Goal: Task Accomplishment & Management: Manage account settings

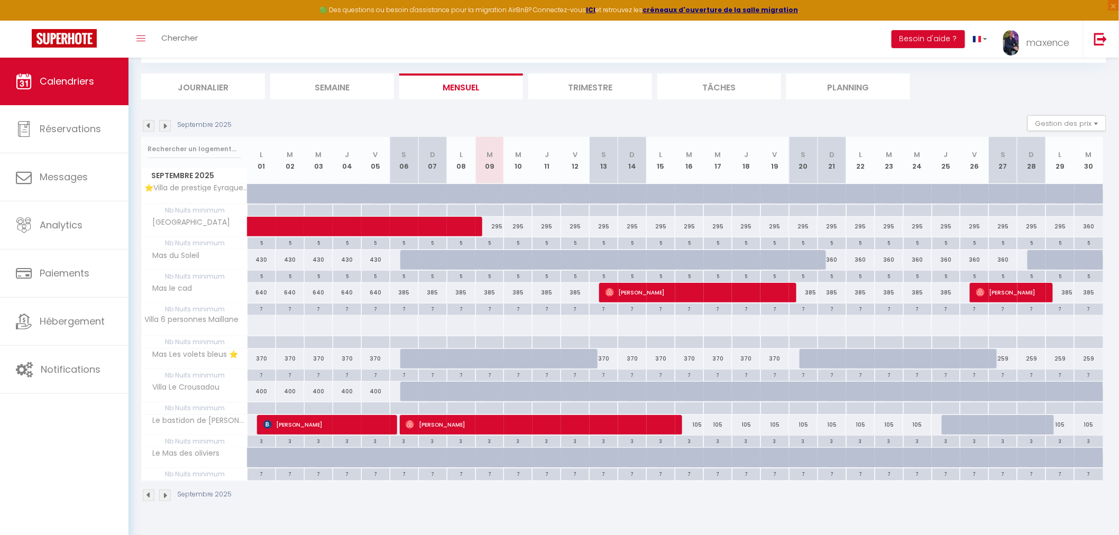
click at [148, 127] on img at bounding box center [149, 126] width 12 height 12
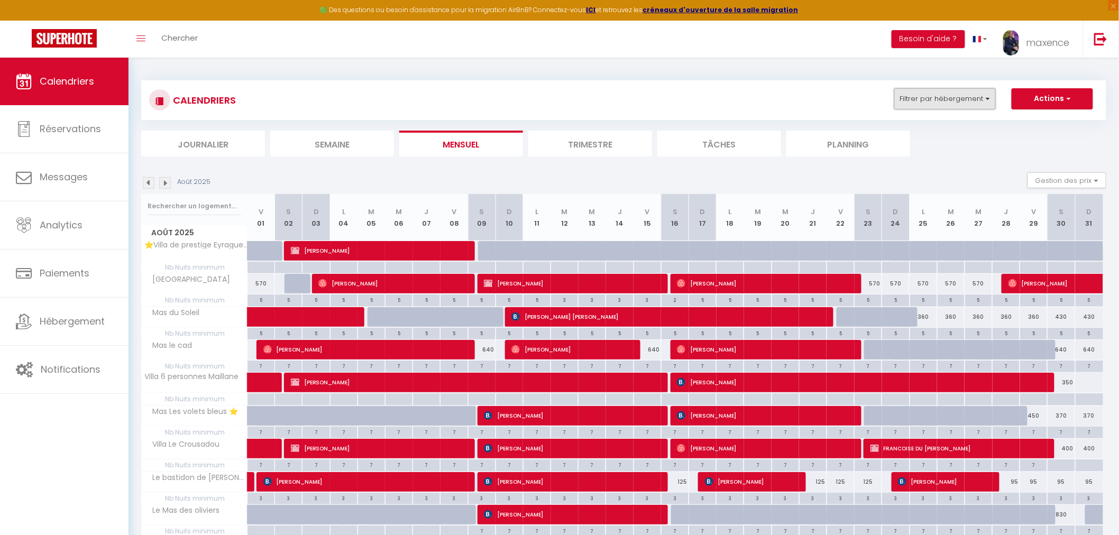
click at [957, 105] on button "Filtrer par hébergement" at bounding box center [945, 98] width 102 height 21
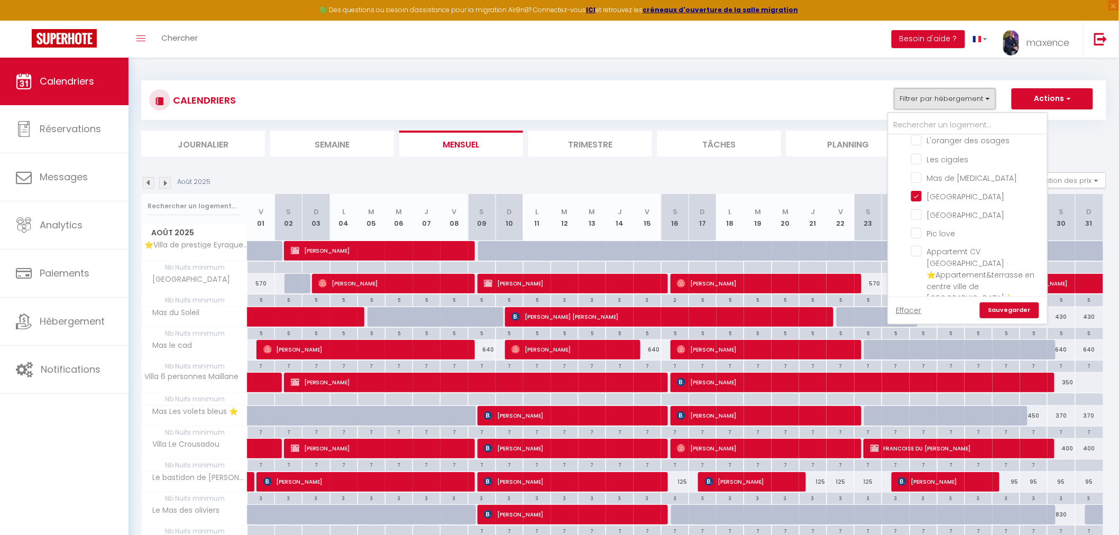
scroll to position [117, 0]
click at [964, 251] on input "Mazet les Oliviers" at bounding box center [977, 256] width 132 height 11
checkbox input "true"
checkbox input "false"
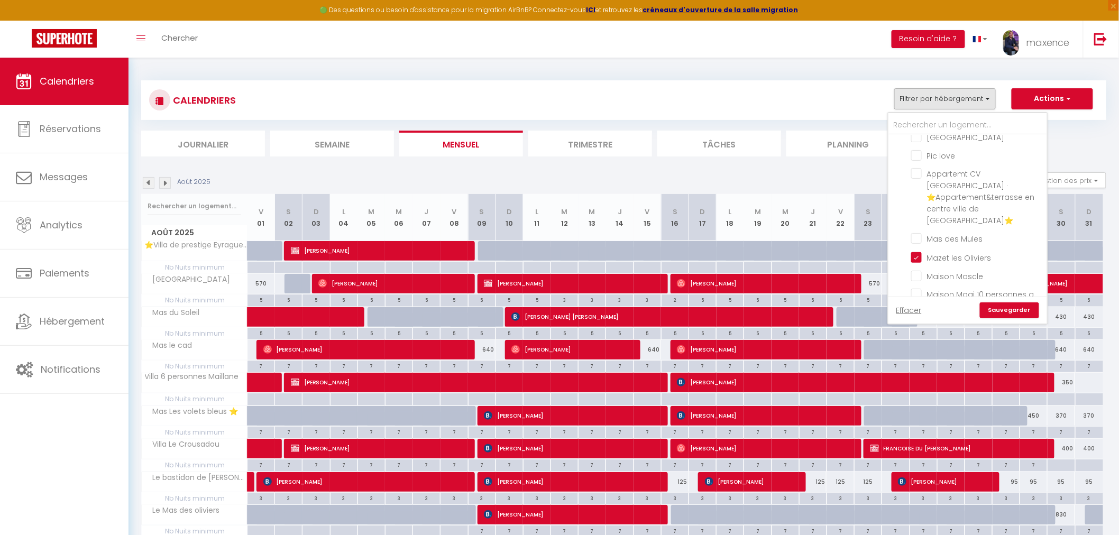
checkbox input "false"
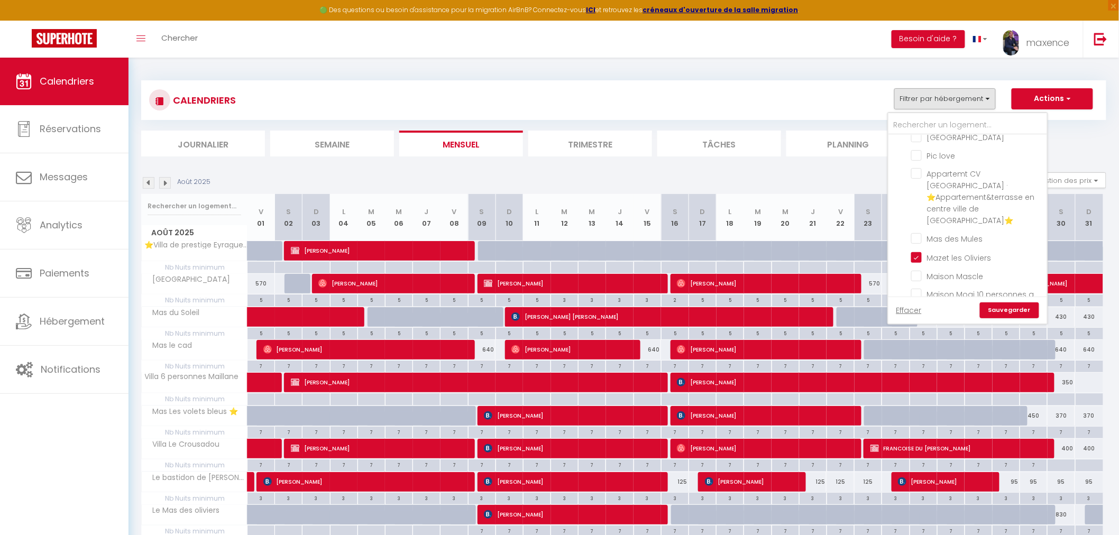
checkbox input "false"
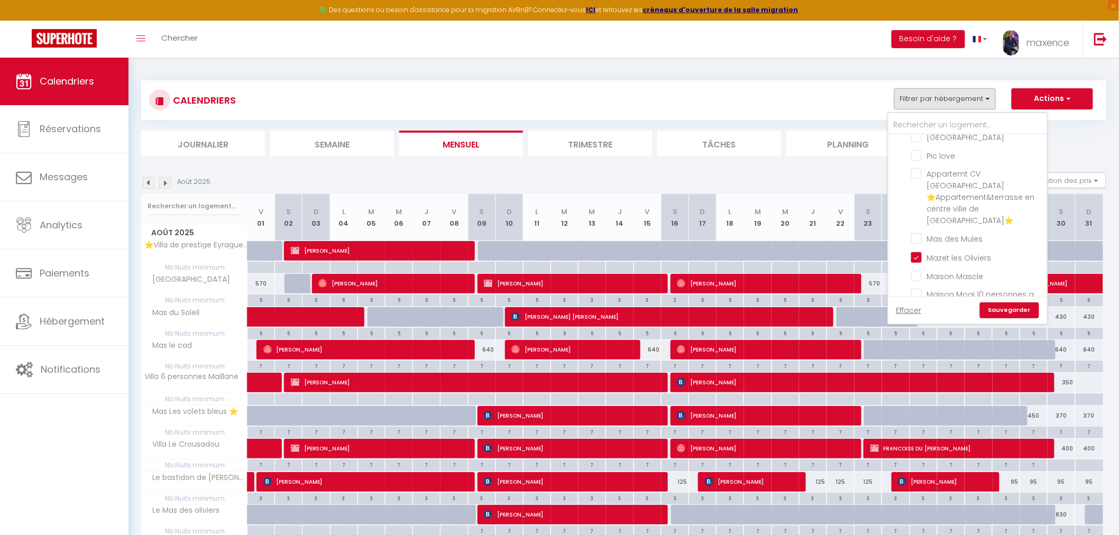
checkbox input "false"
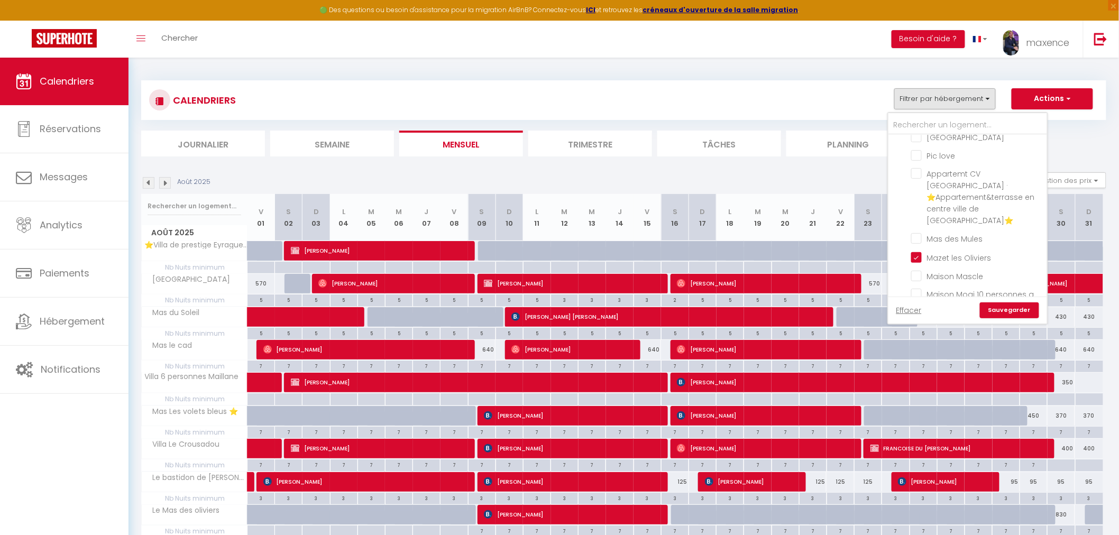
checkbox input "false"
click at [1010, 307] on link "Sauvegarder" at bounding box center [1009, 310] width 59 height 16
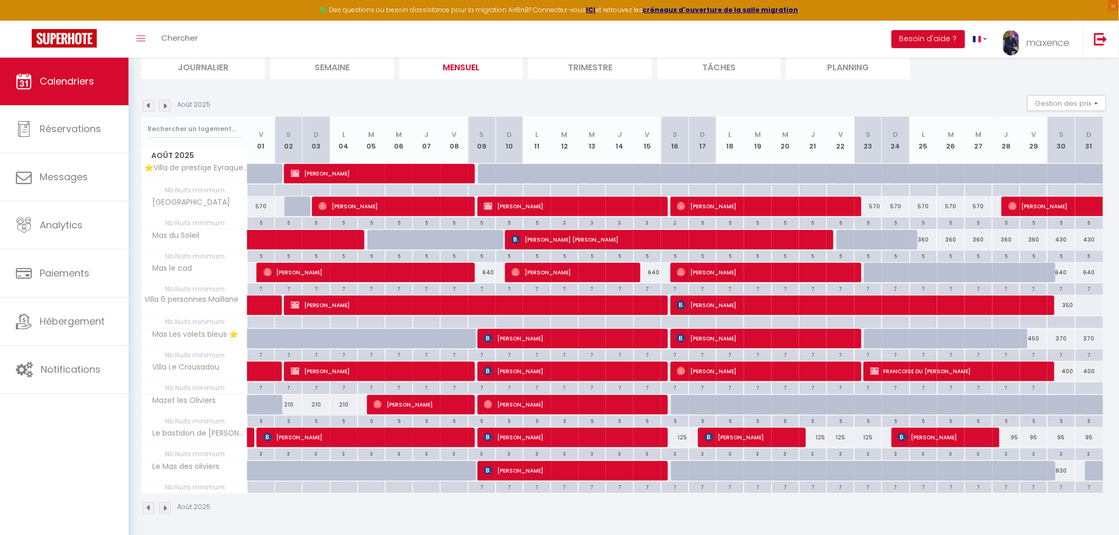
scroll to position [80, 0]
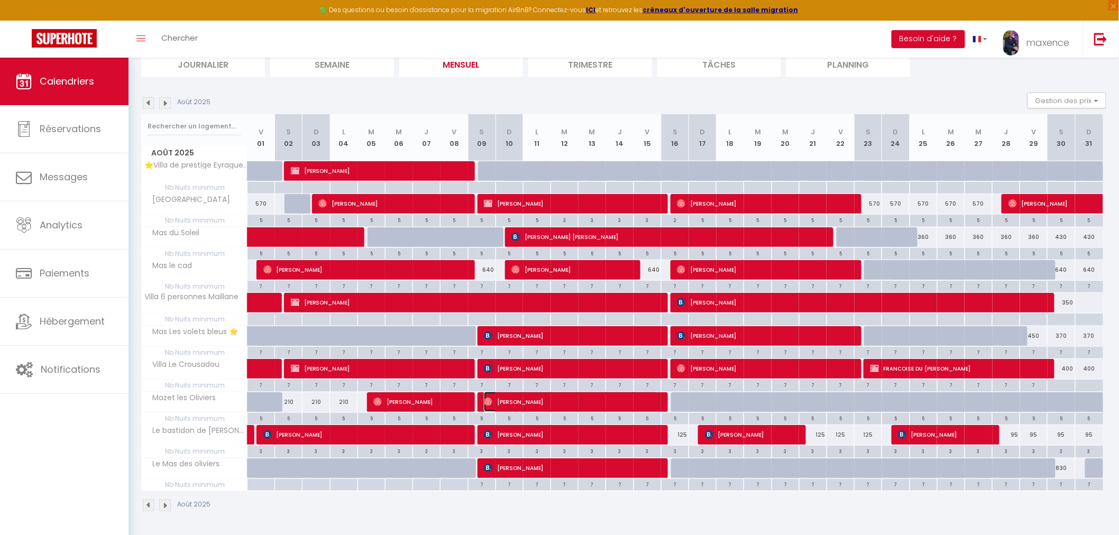
click at [566, 402] on span "[PERSON_NAME]" at bounding box center [571, 402] width 174 height 20
select select "OK"
select select "0"
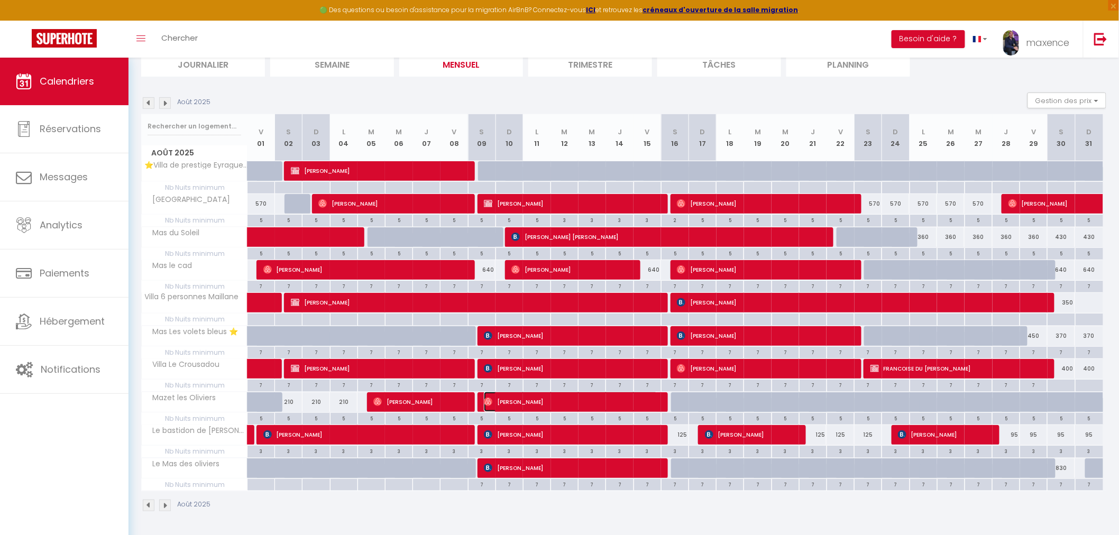
select select "1"
select select
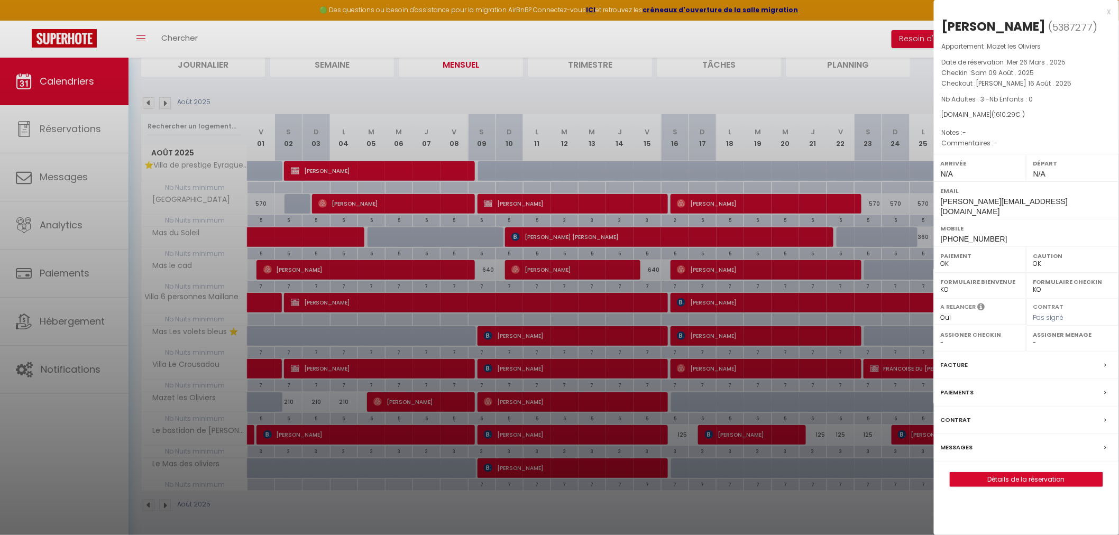
click at [422, 398] on div at bounding box center [559, 267] width 1119 height 535
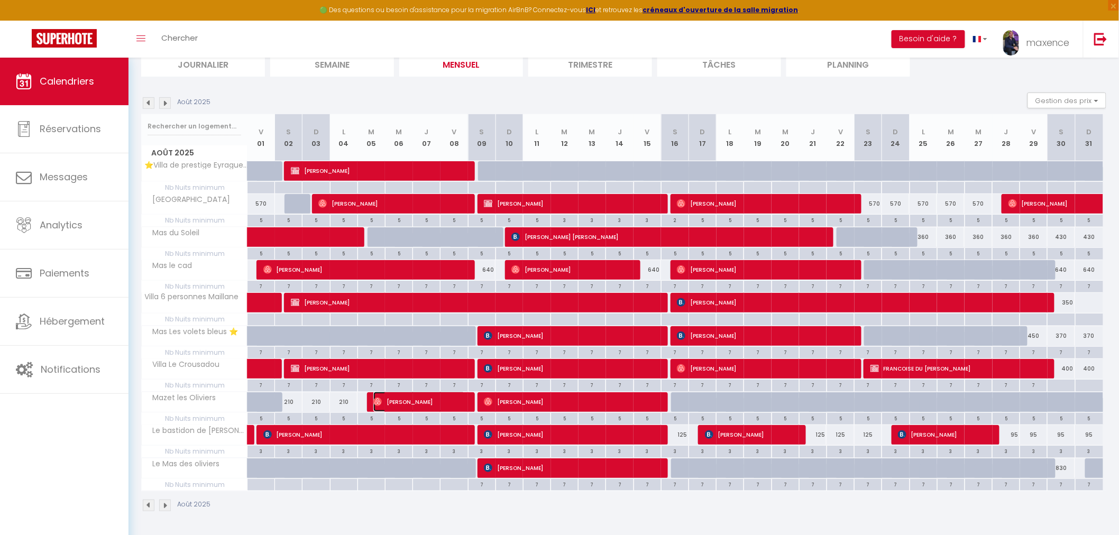
click at [425, 402] on span "[PERSON_NAME]" at bounding box center [418, 402] width 91 height 20
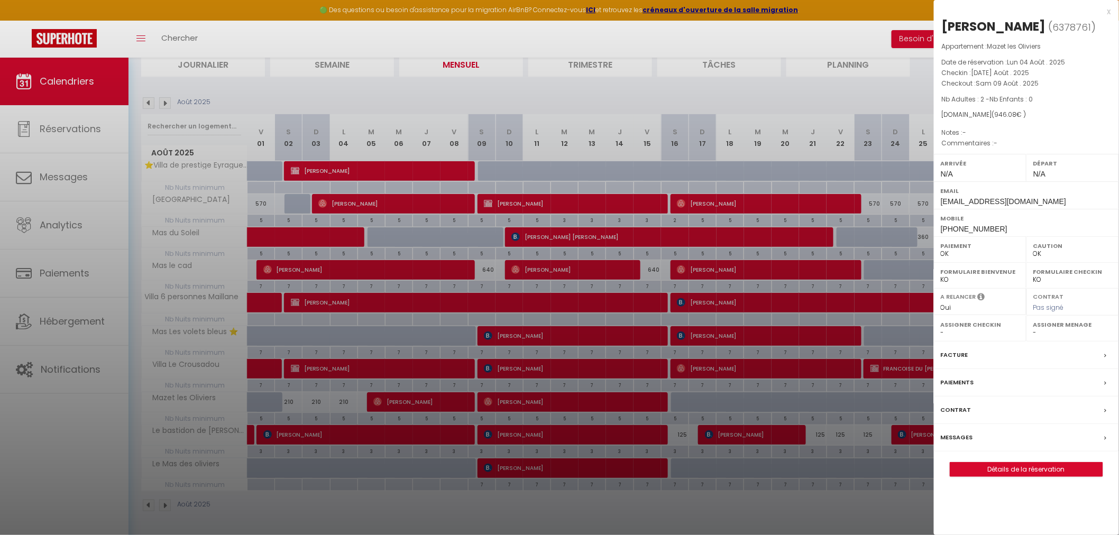
click at [1106, 13] on div "x" at bounding box center [1022, 11] width 177 height 13
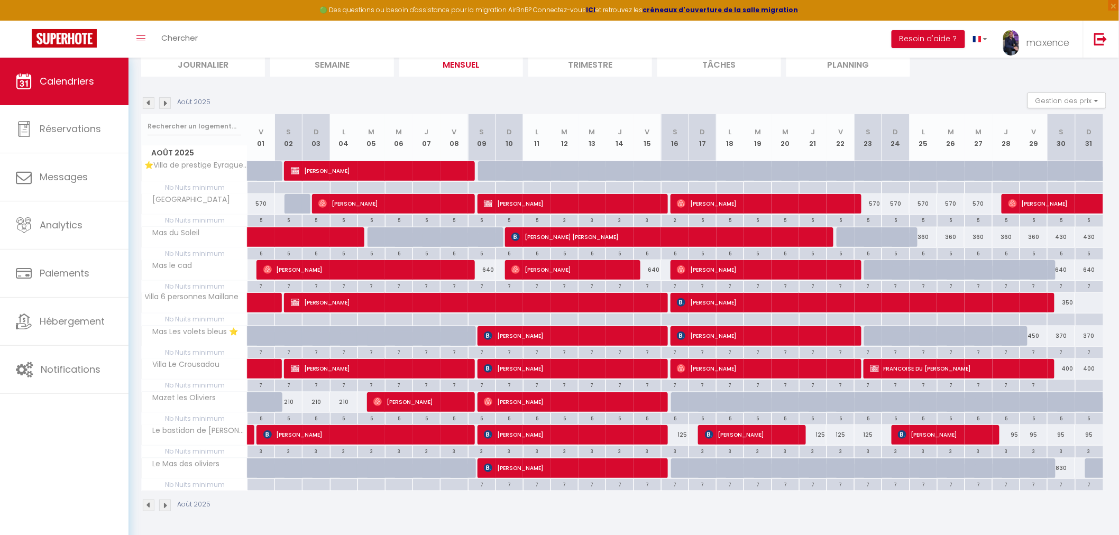
click at [146, 508] on img at bounding box center [149, 506] width 12 height 12
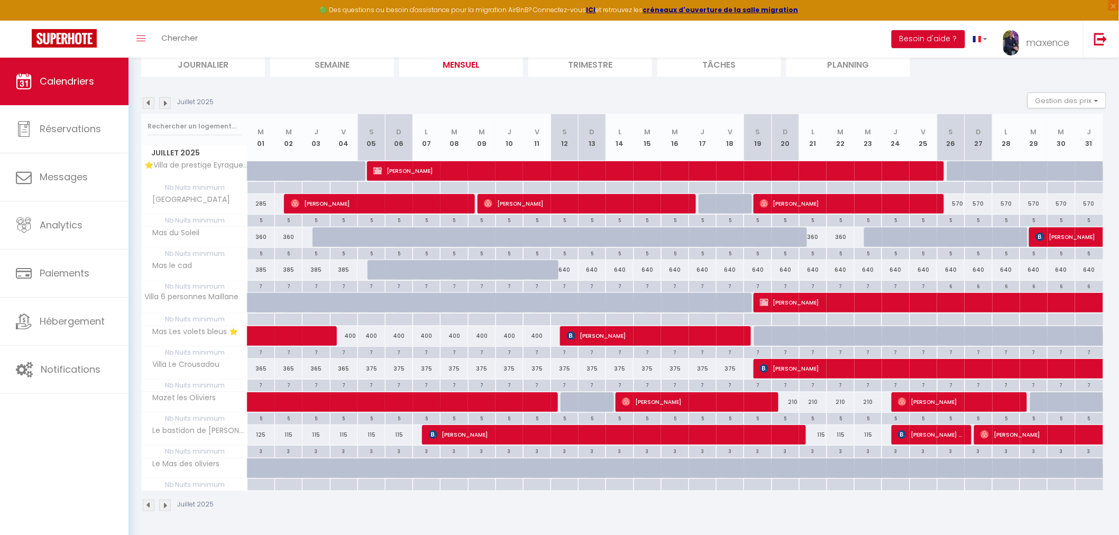
click at [164, 505] on img at bounding box center [165, 506] width 12 height 12
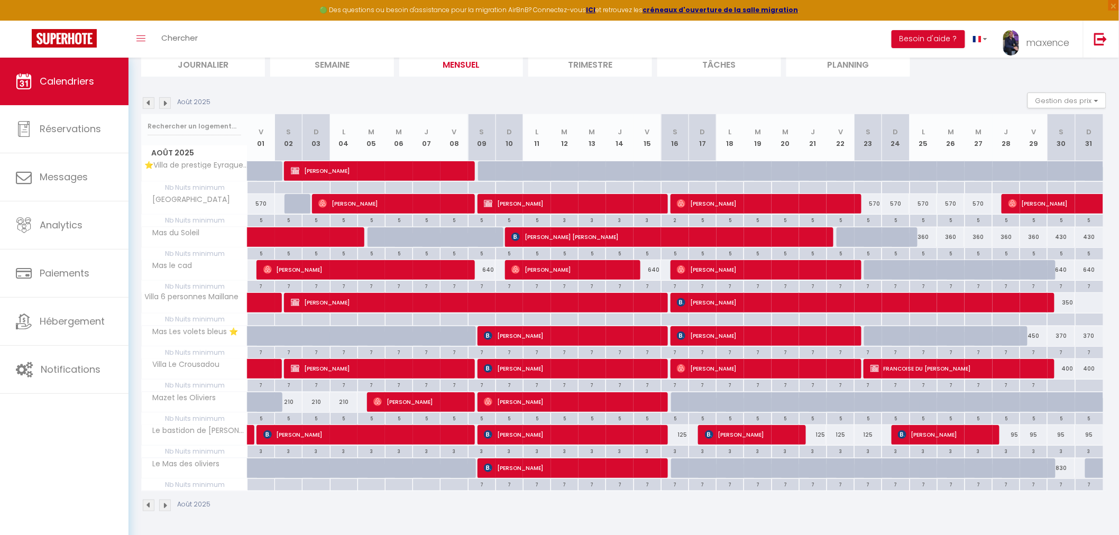
click at [164, 506] on img at bounding box center [165, 506] width 12 height 12
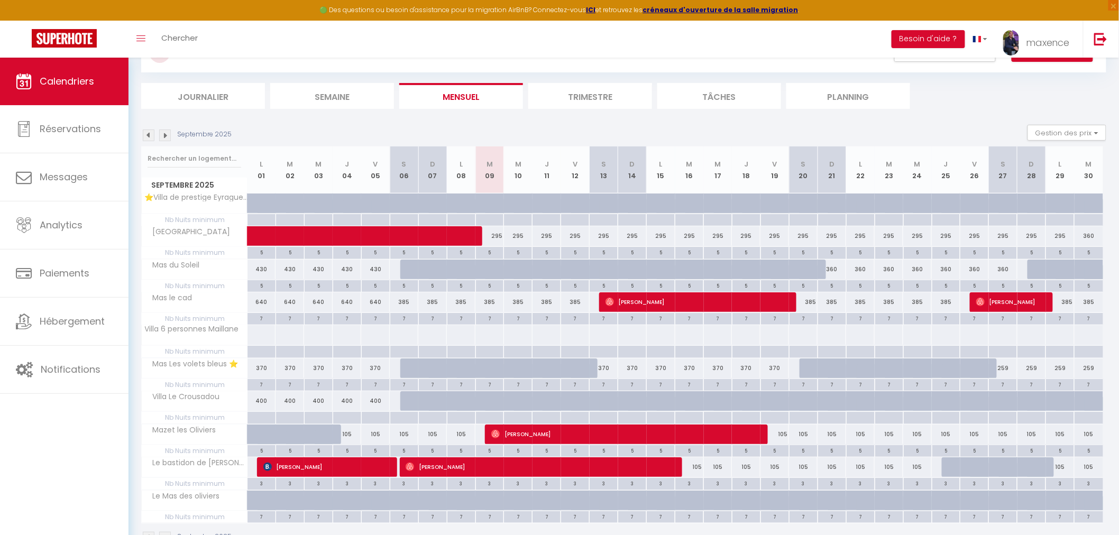
scroll to position [22, 0]
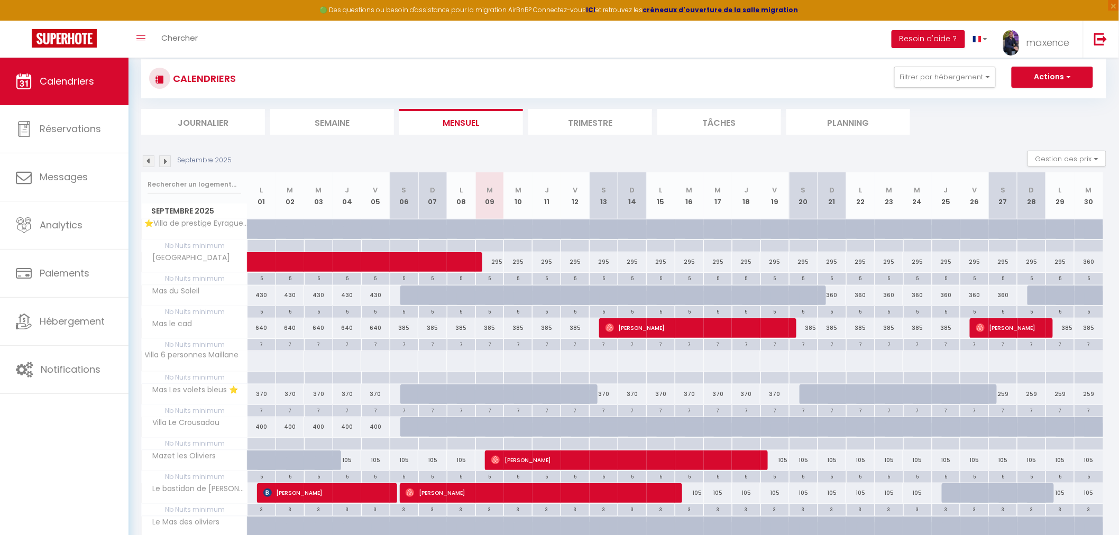
click at [149, 160] on img at bounding box center [149, 161] width 12 height 12
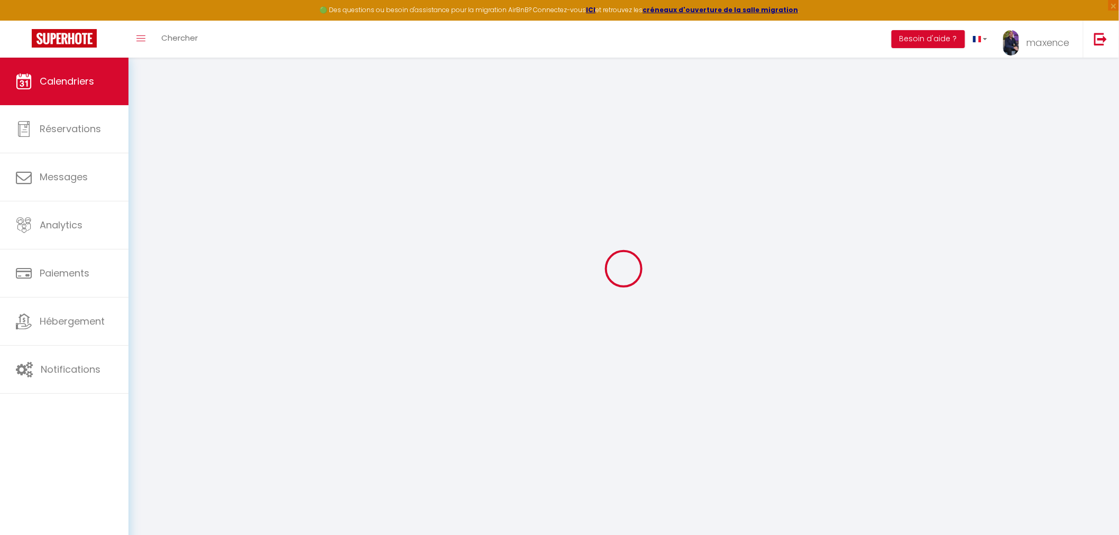
select select "0"
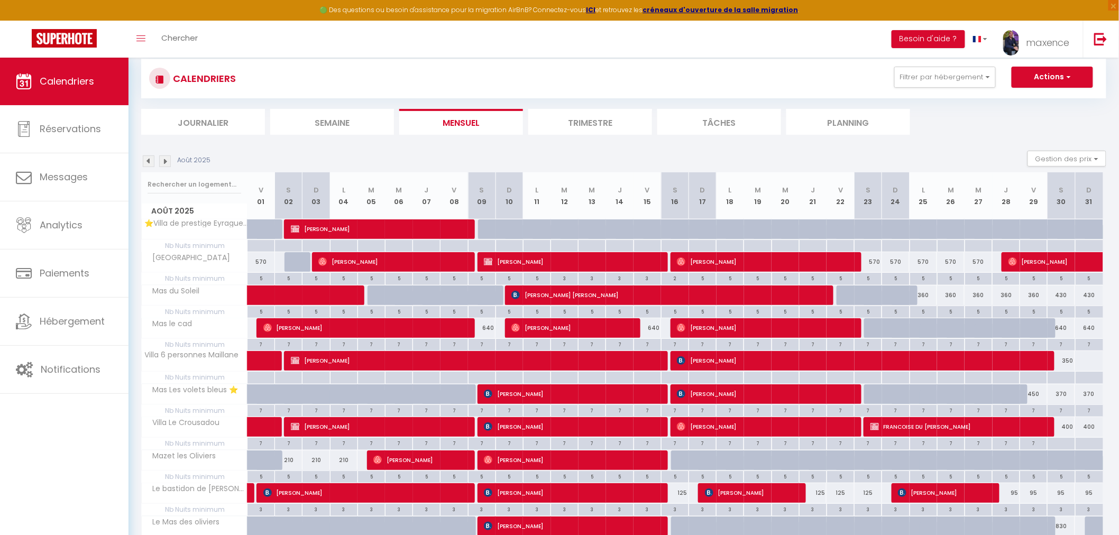
scroll to position [0, 0]
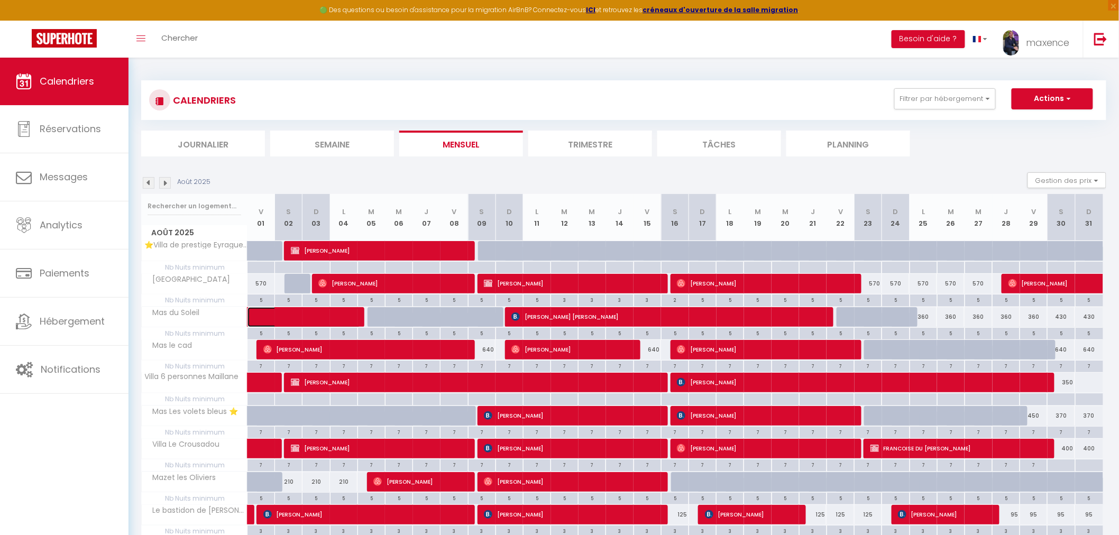
click at [294, 309] on span at bounding box center [311, 317] width 97 height 20
select select "KO"
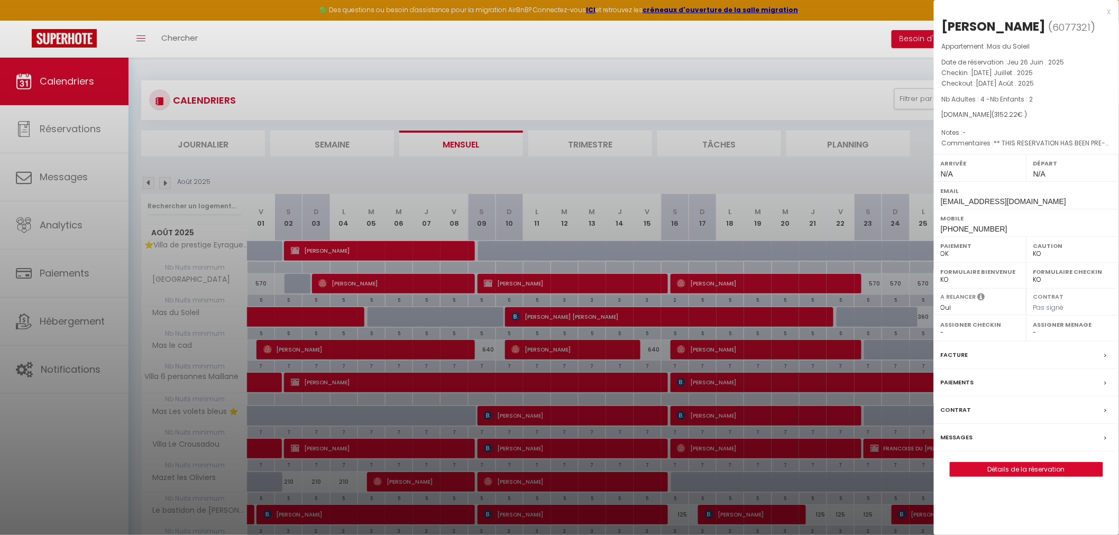
click at [632, 80] on div at bounding box center [559, 267] width 1119 height 535
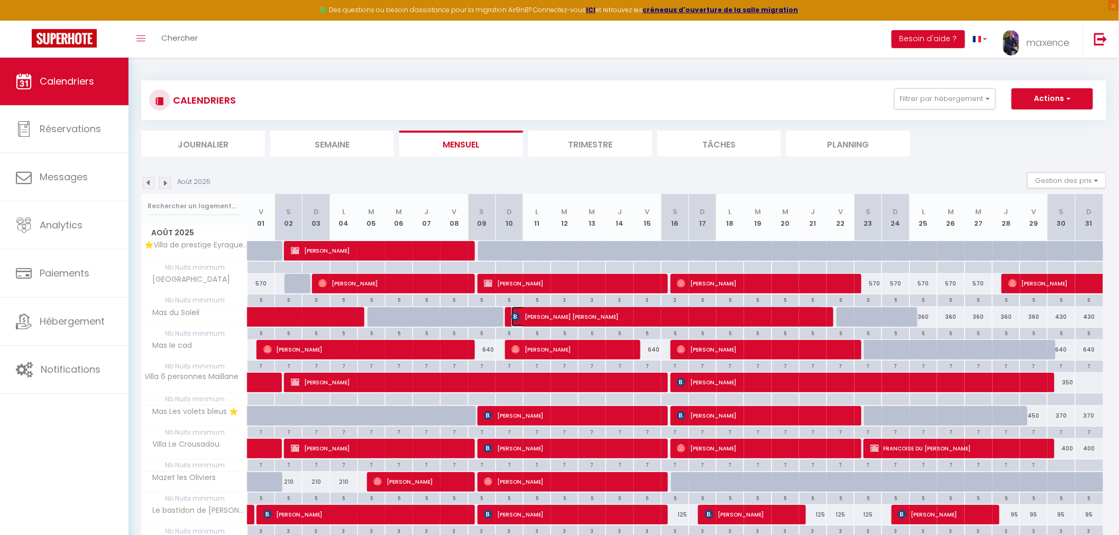
click at [780, 318] on span "[PERSON_NAME] [PERSON_NAME]" at bounding box center [666, 317] width 311 height 20
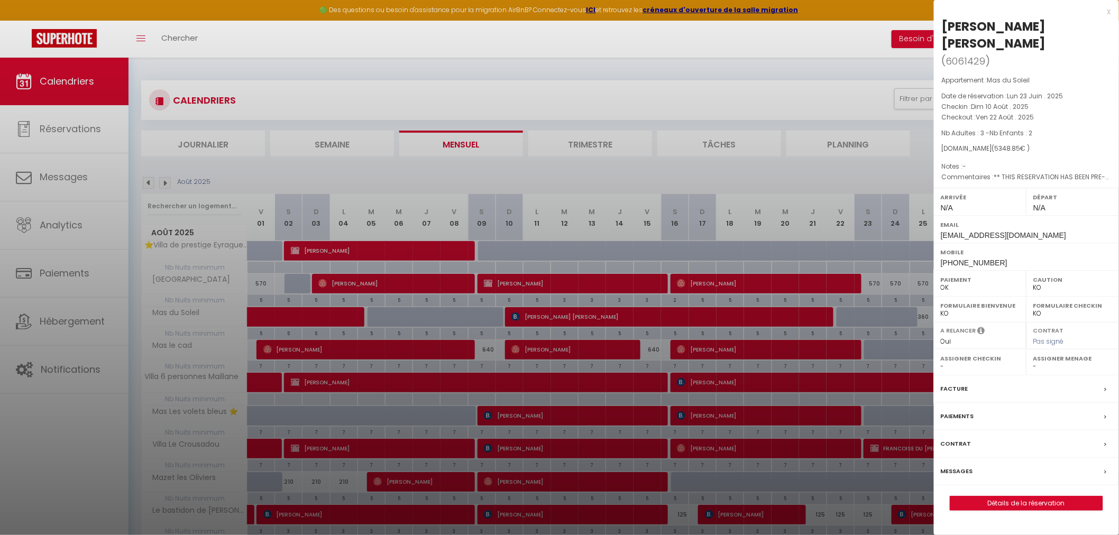
click at [789, 183] on div at bounding box center [559, 267] width 1119 height 535
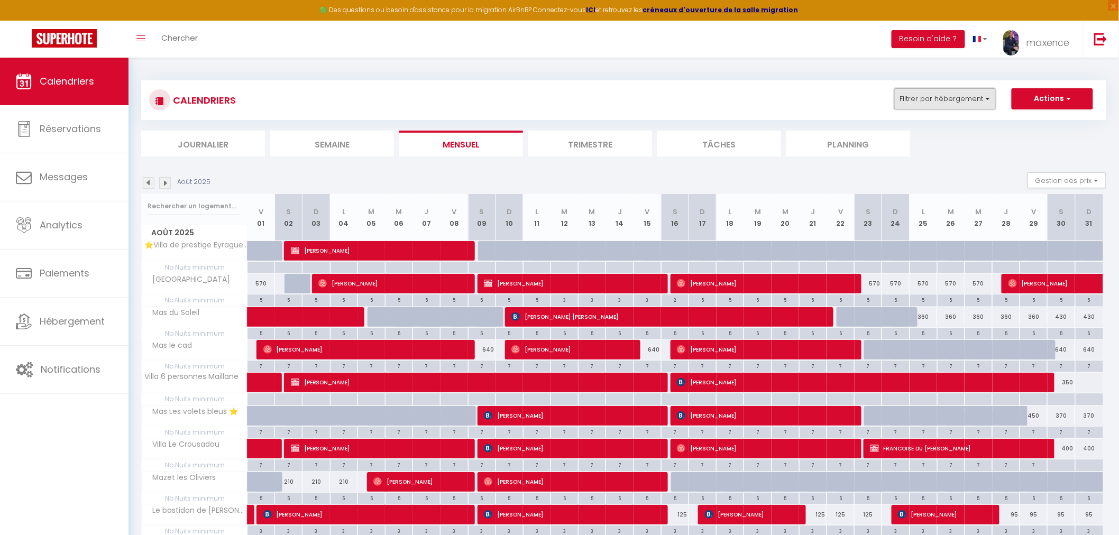
click at [966, 98] on button "Filtrer par hébergement" at bounding box center [945, 98] width 102 height 21
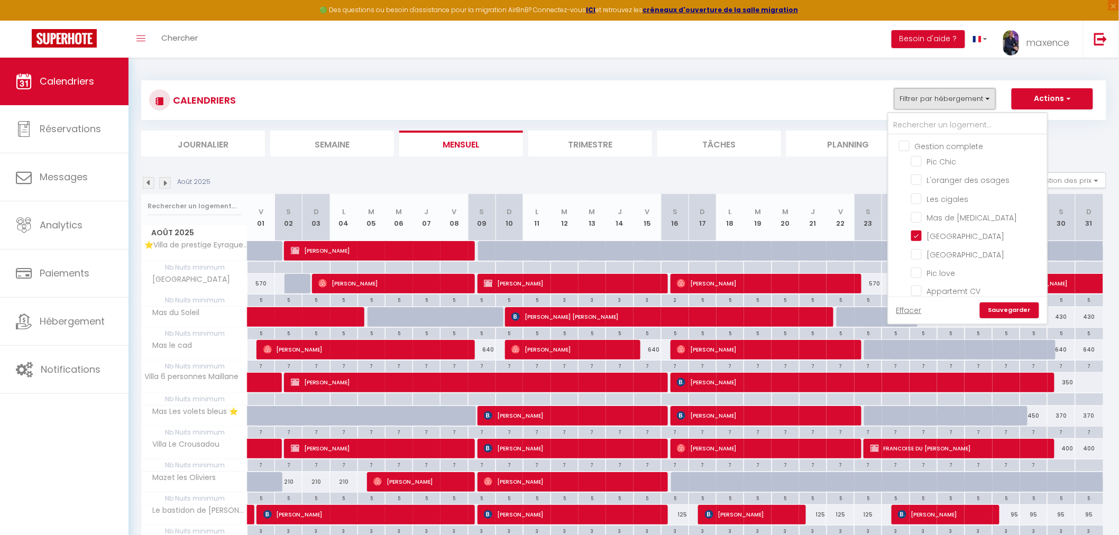
scroll to position [411, 0]
click at [954, 266] on input "Maison La Garrigue en [GEOGRAPHIC_DATA]" at bounding box center [977, 271] width 132 height 11
checkbox input "true"
checkbox input "false"
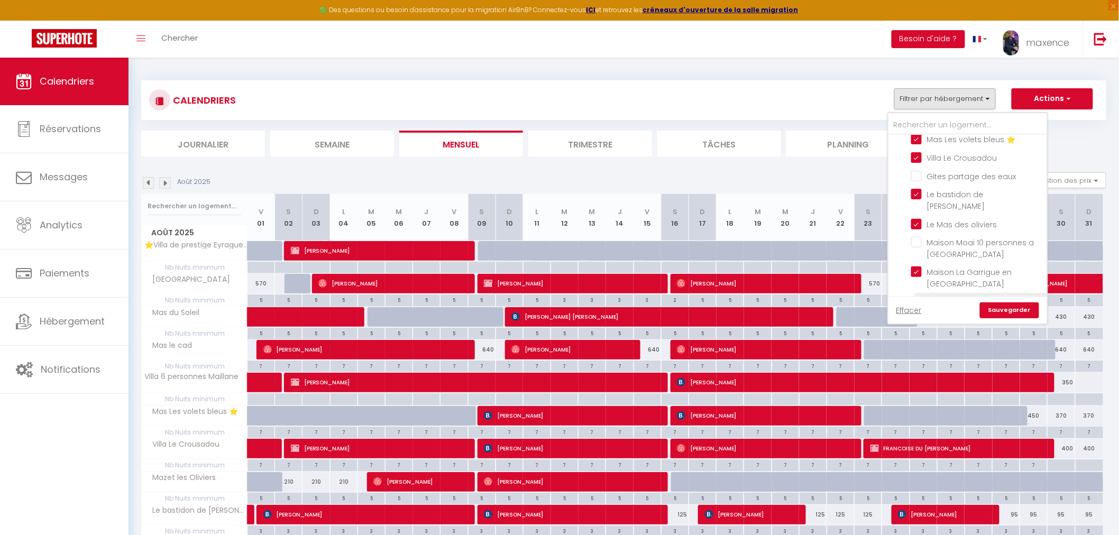
checkbox input "false"
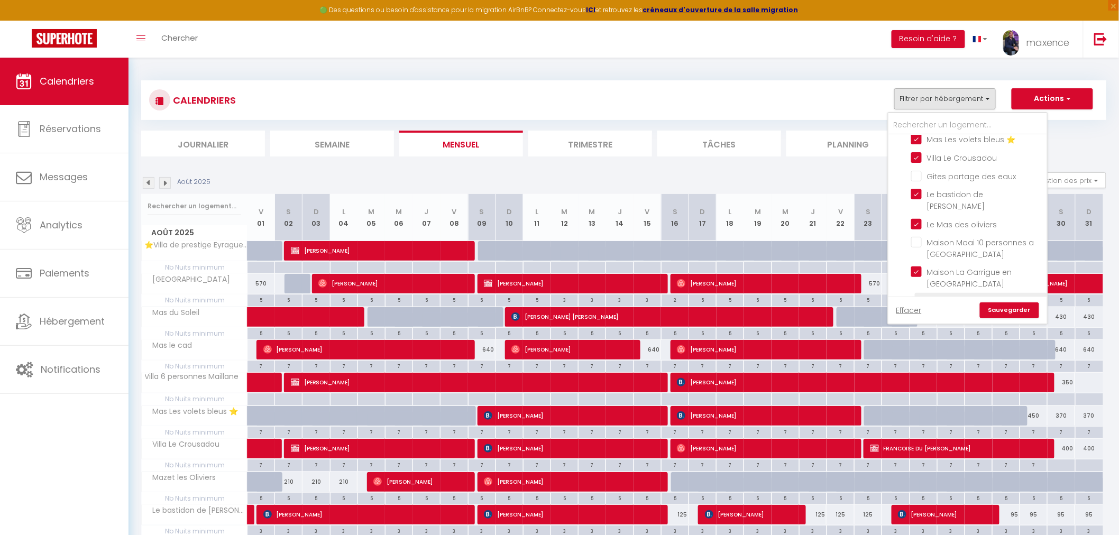
checkbox input "false"
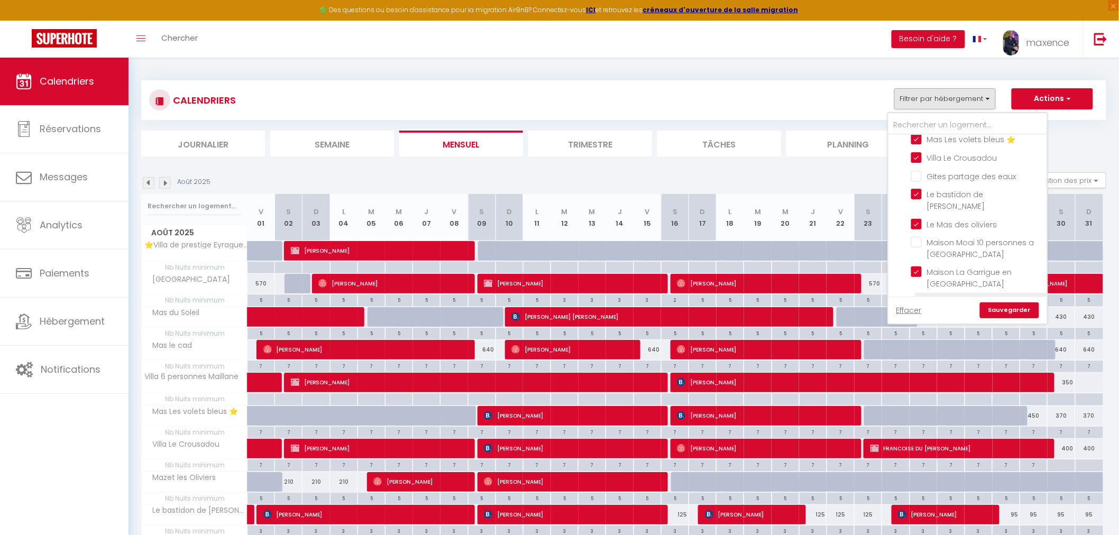
checkbox input "false"
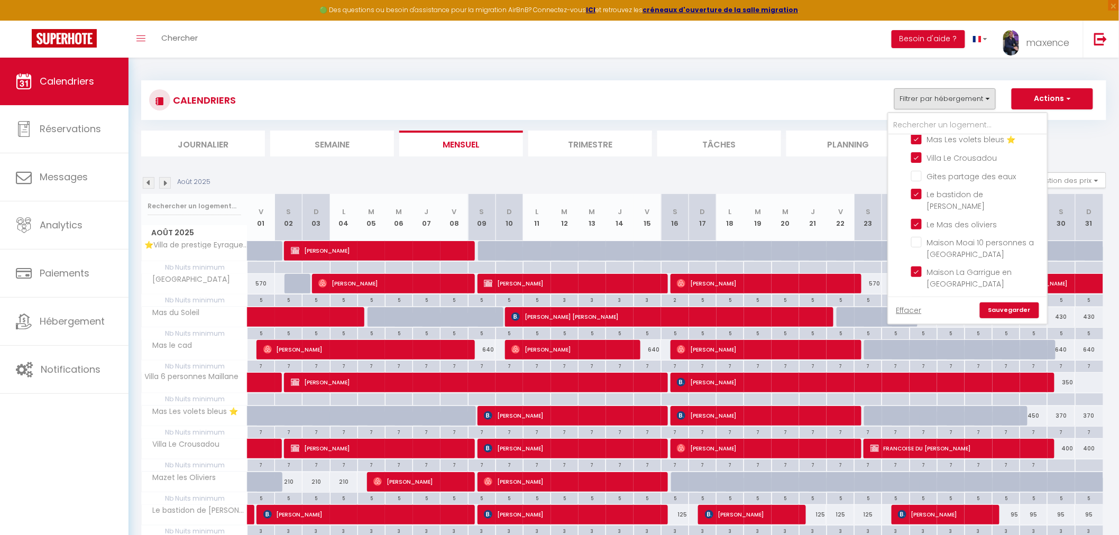
click at [985, 315] on input "La terrasse du pêcheur" at bounding box center [977, 320] width 132 height 11
checkbox input "true"
checkbox input "false"
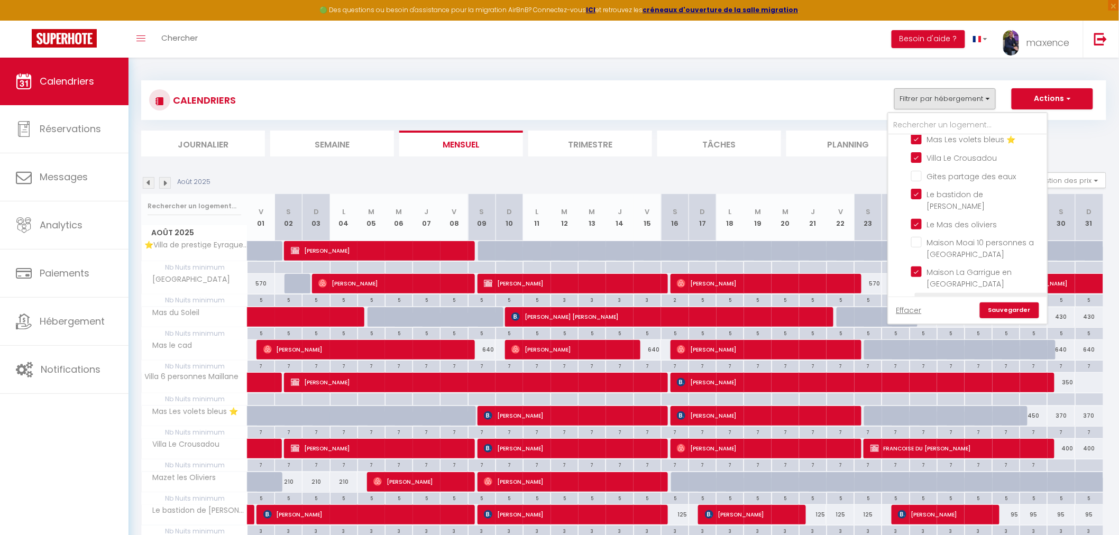
checkbox input "false"
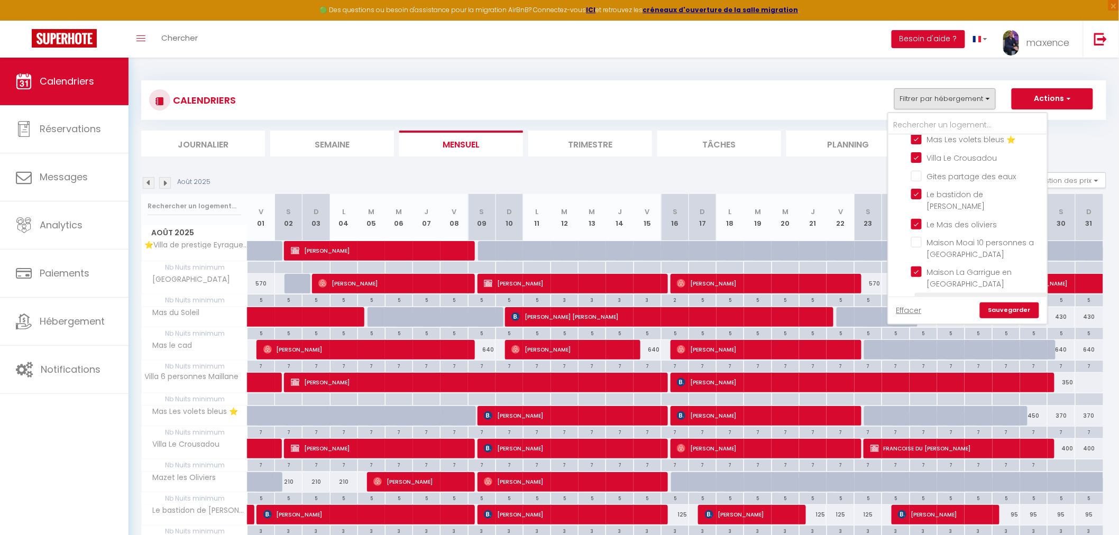
checkbox input "false"
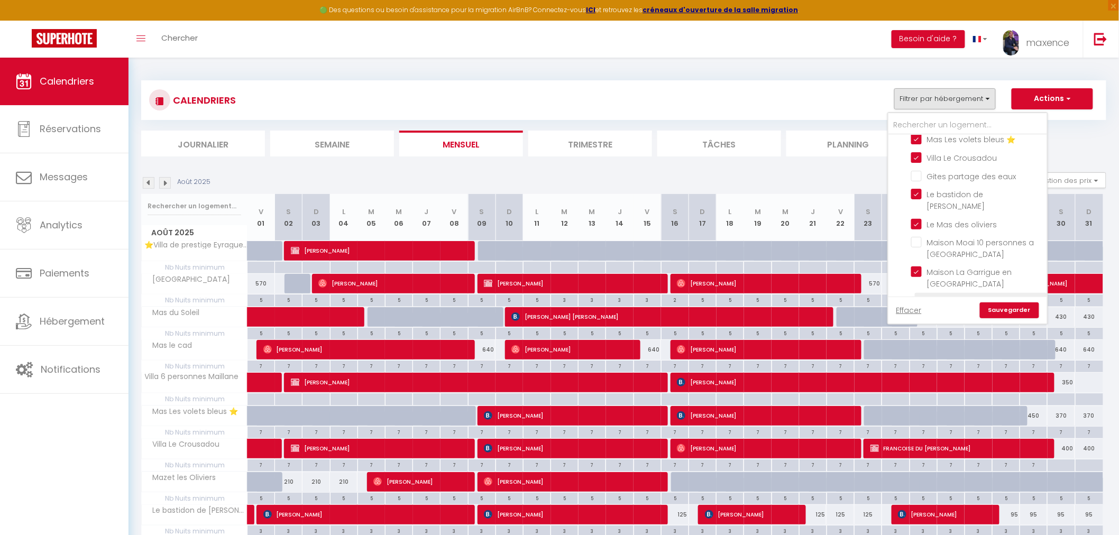
checkbox input "false"
click at [1014, 311] on link "Sauvegarder" at bounding box center [1009, 310] width 59 height 16
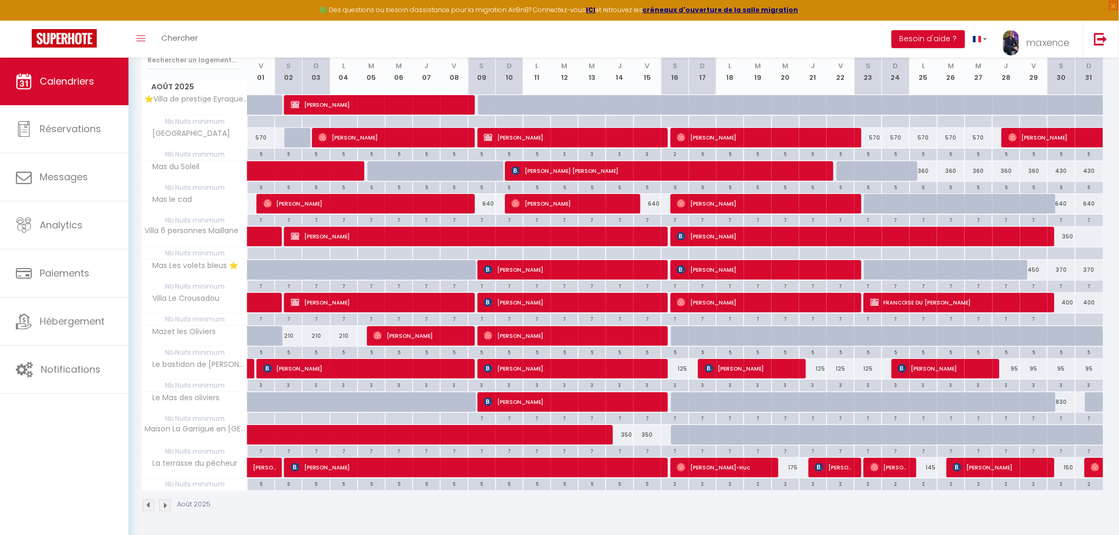
scroll to position [146, 0]
click at [364, 437] on span at bounding box center [421, 435] width 316 height 20
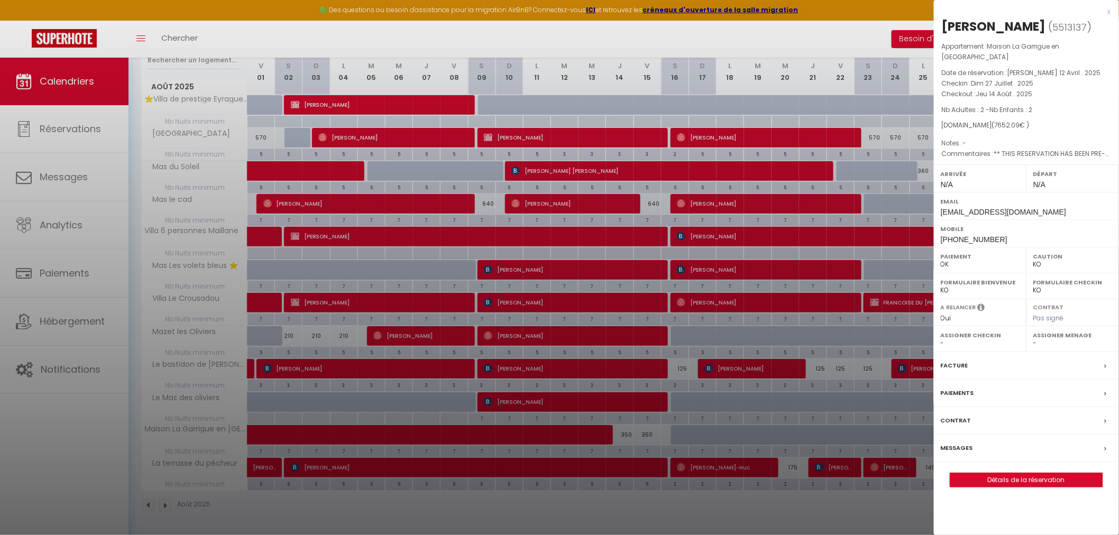
click at [785, 223] on div at bounding box center [559, 267] width 1119 height 535
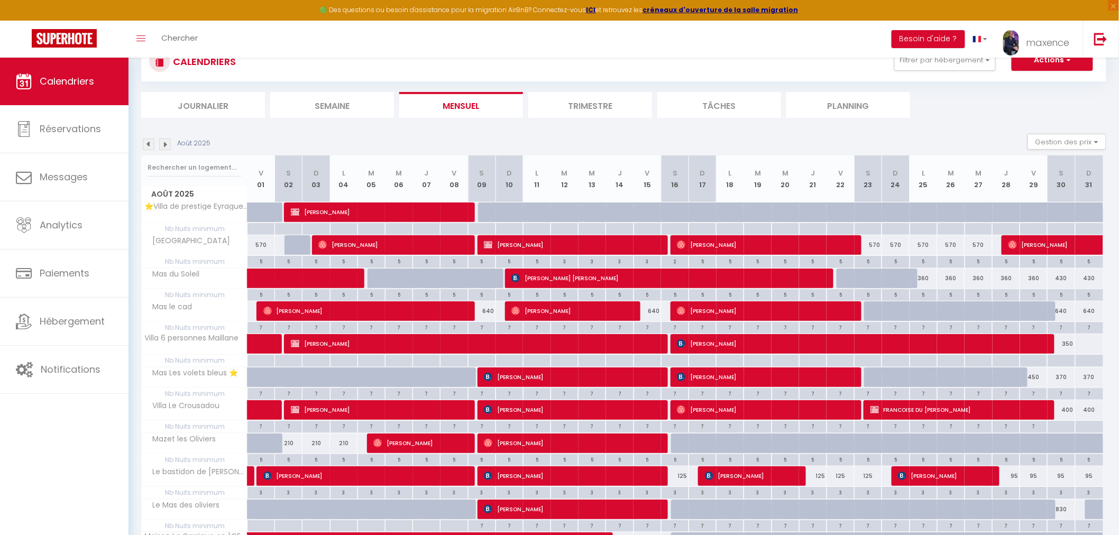
scroll to position [0, 0]
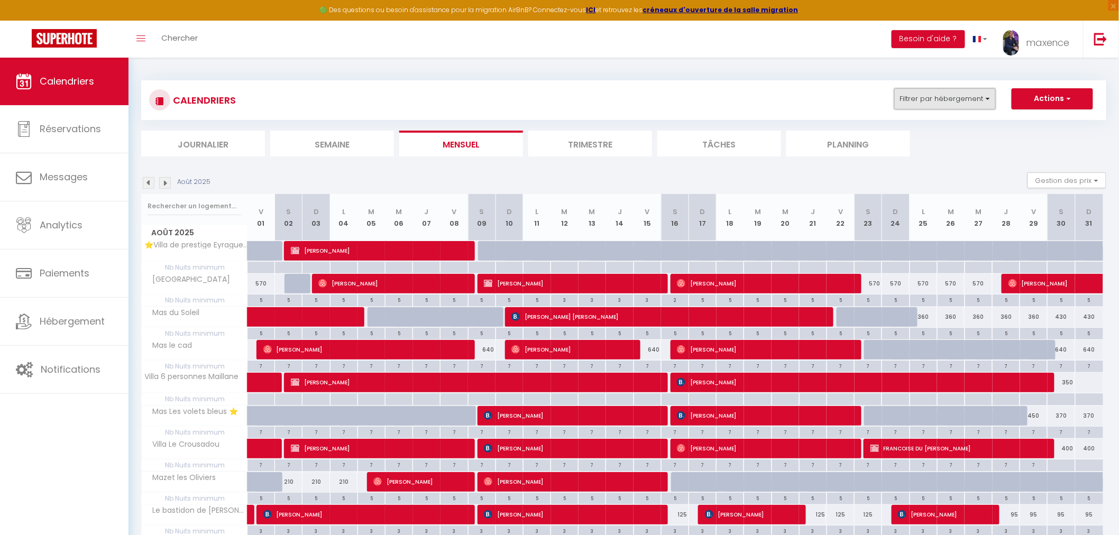
click at [975, 103] on button "Filtrer par hébergement" at bounding box center [945, 98] width 102 height 21
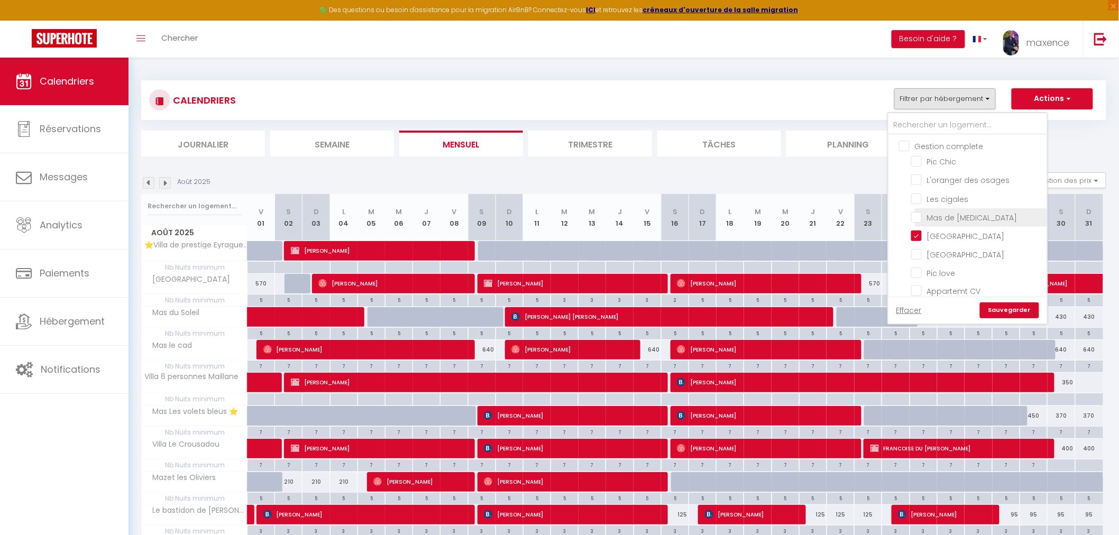
drag, startPoint x: 966, startPoint y: 199, endPoint x: 968, endPoint y: 214, distance: 14.9
click at [967, 199] on input "Les cigales" at bounding box center [977, 197] width 132 height 11
checkbox input "true"
checkbox input "false"
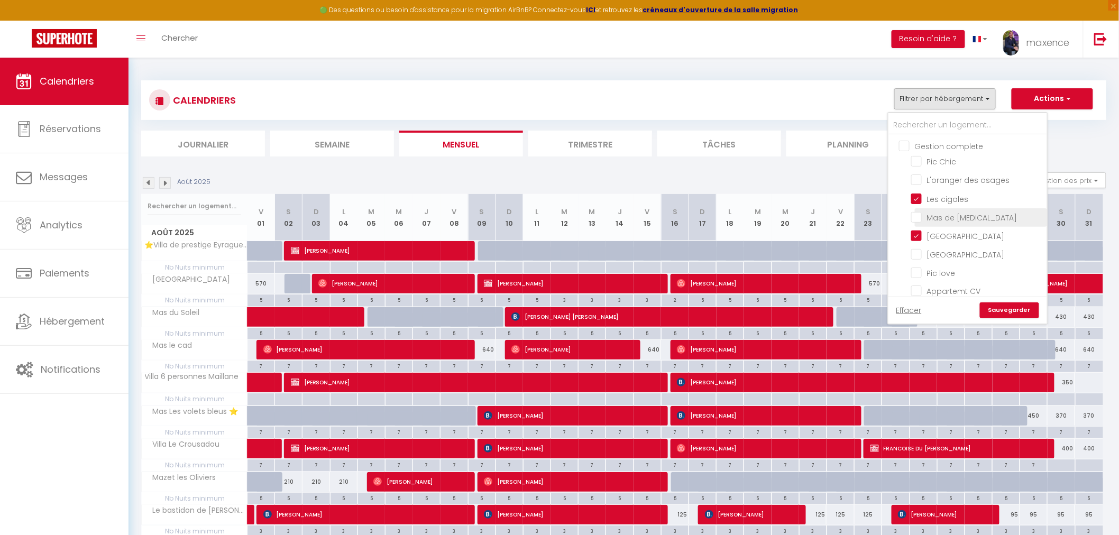
checkbox input "false"
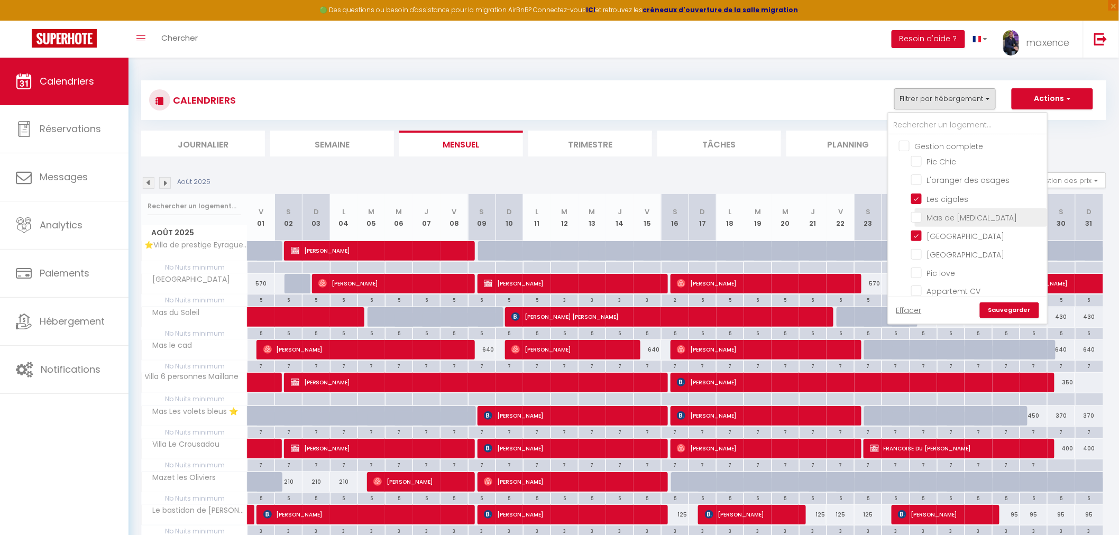
checkbox input "false"
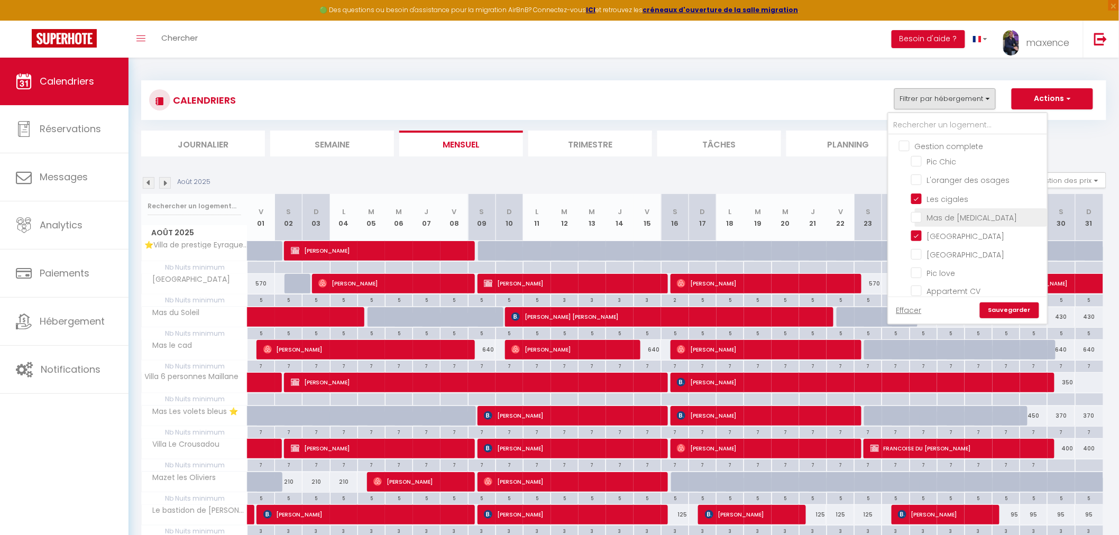
checkbox input "false"
click at [1008, 310] on link "Sauvegarder" at bounding box center [1009, 310] width 59 height 16
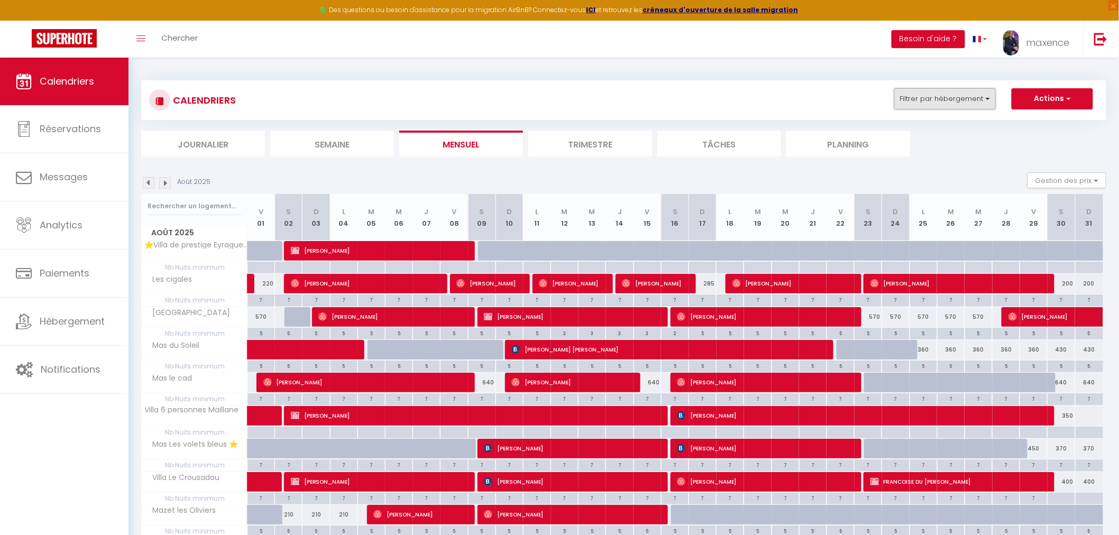
click at [947, 99] on button "Filtrer par hébergement" at bounding box center [945, 98] width 102 height 21
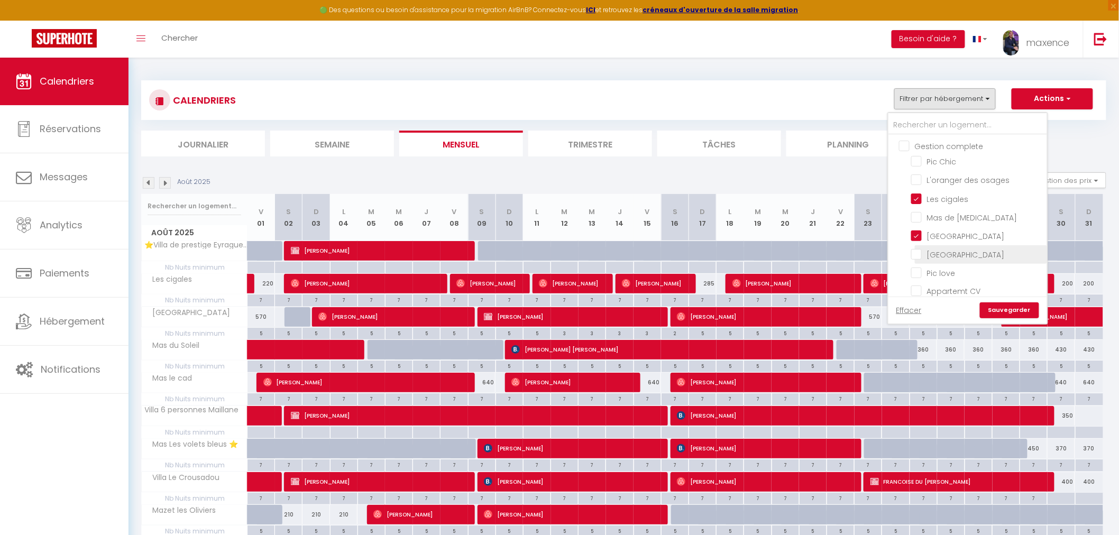
click at [940, 248] on input "[GEOGRAPHIC_DATA]" at bounding box center [977, 253] width 132 height 11
checkbox input "true"
checkbox input "false"
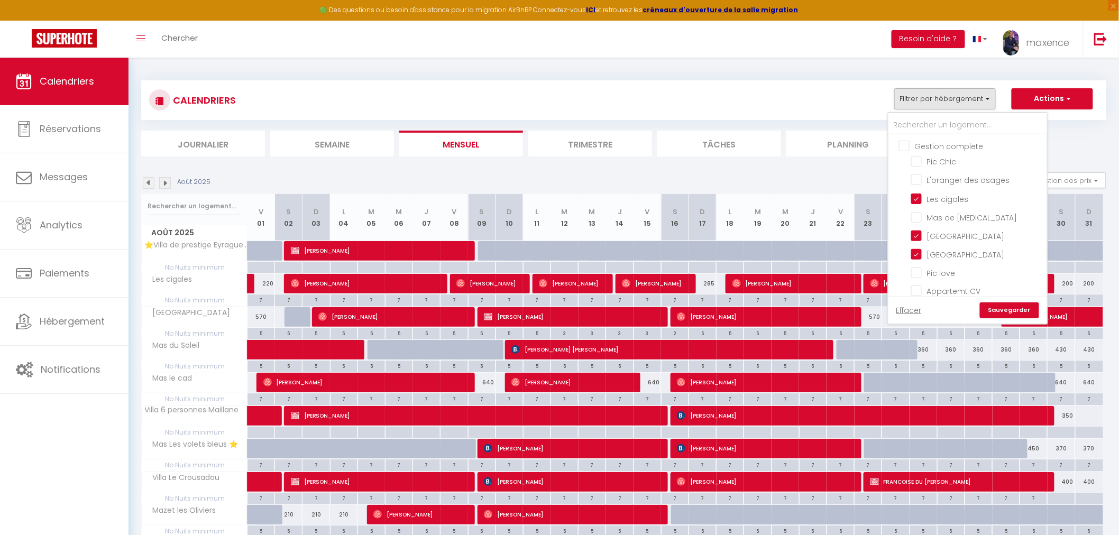
checkbox input "false"
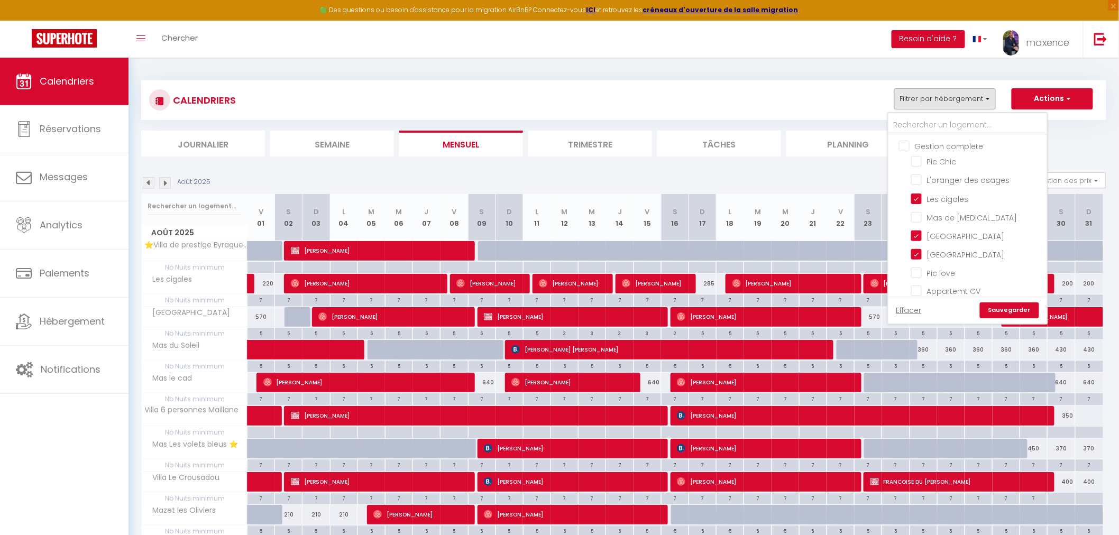
checkbox input "false"
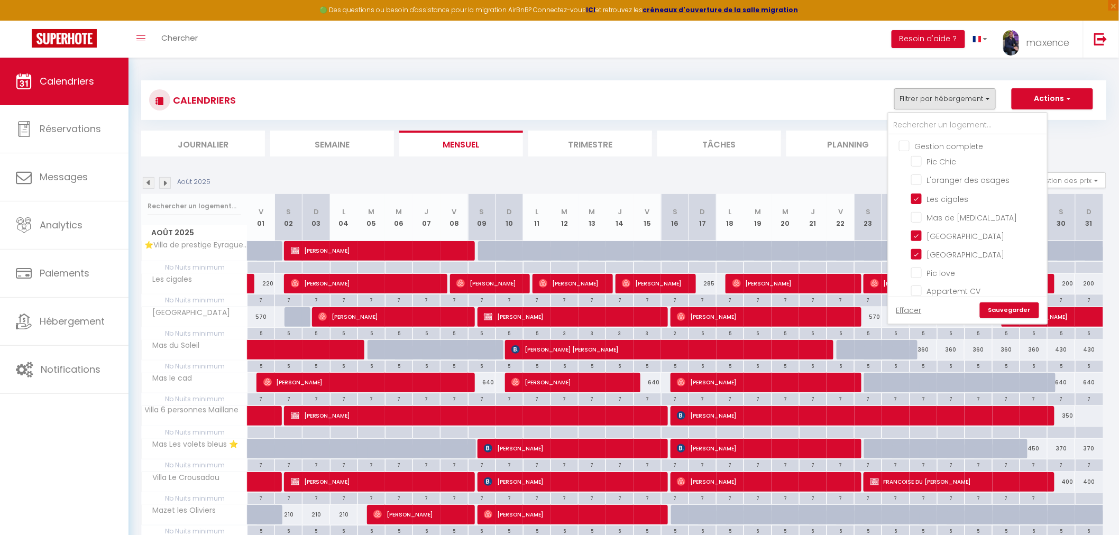
checkbox input "false"
click at [1001, 308] on link "Sauvegarder" at bounding box center [1009, 310] width 59 height 16
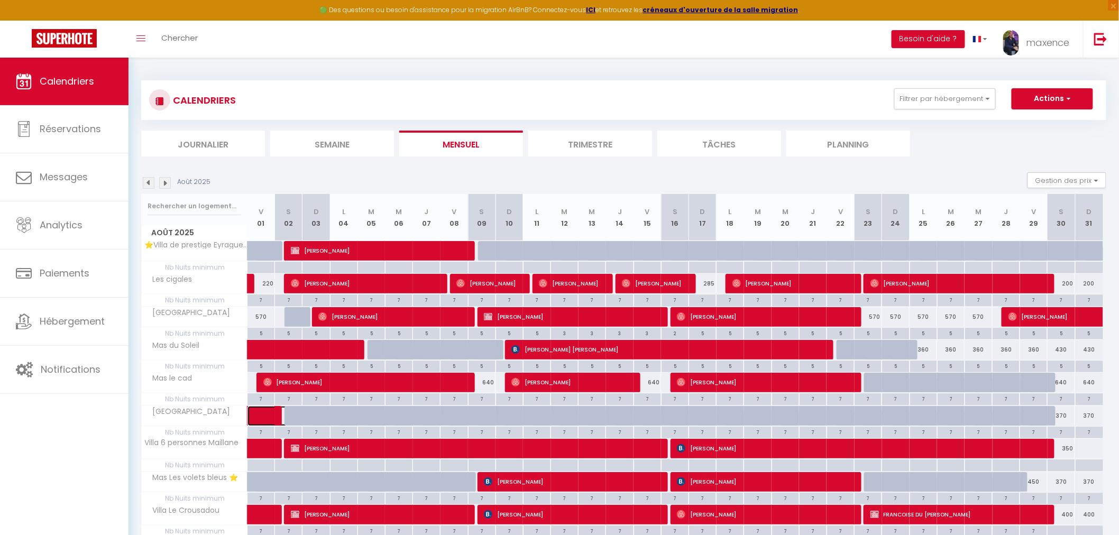
click at [263, 411] on span at bounding box center [275, 416] width 24 height 20
select select "OK"
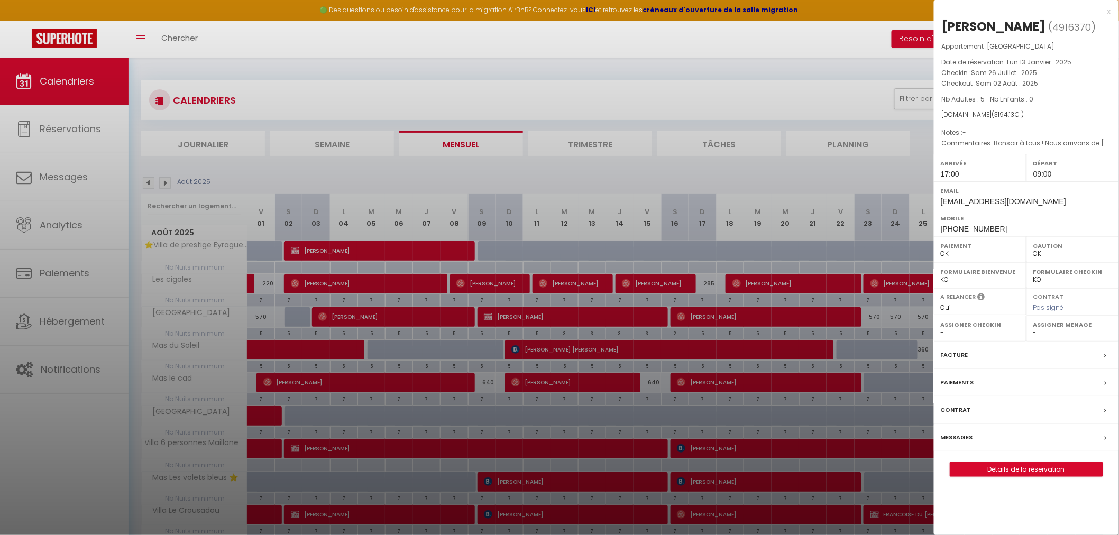
click at [1110, 12] on div "x" at bounding box center [1022, 11] width 177 height 13
